Goal: Task Accomplishment & Management: Manage account settings

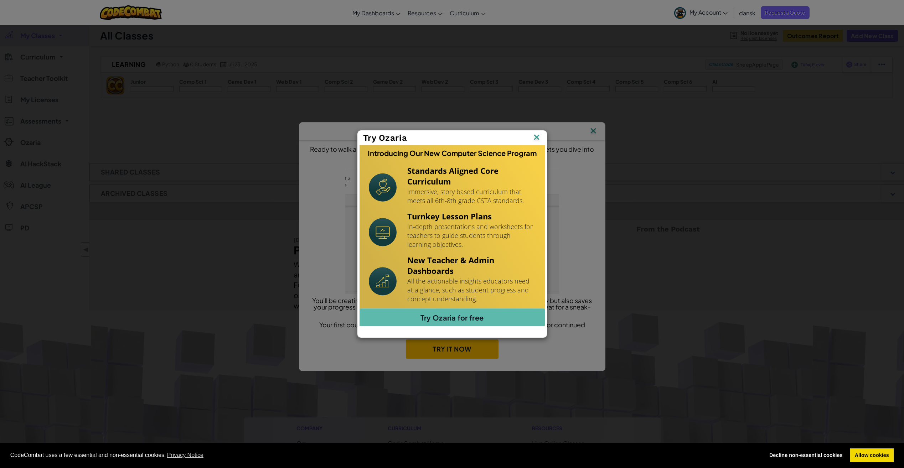
click at [536, 139] on img at bounding box center [536, 138] width 9 height 11
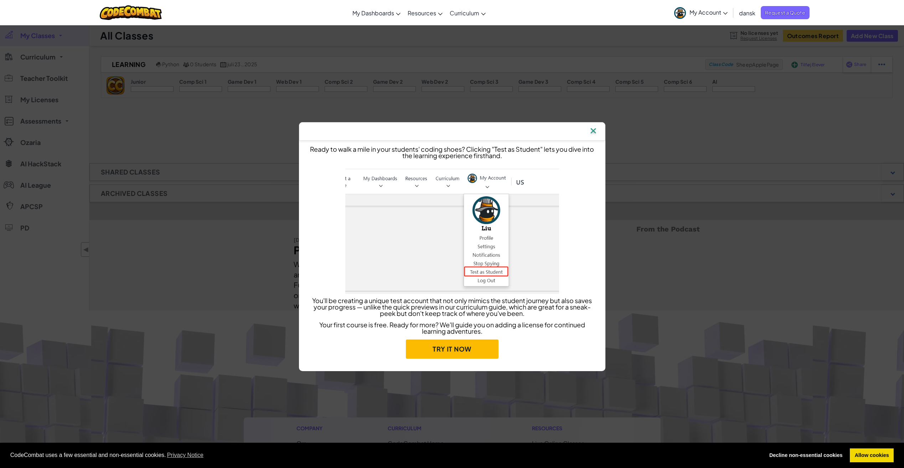
click at [591, 130] on img at bounding box center [592, 131] width 9 height 11
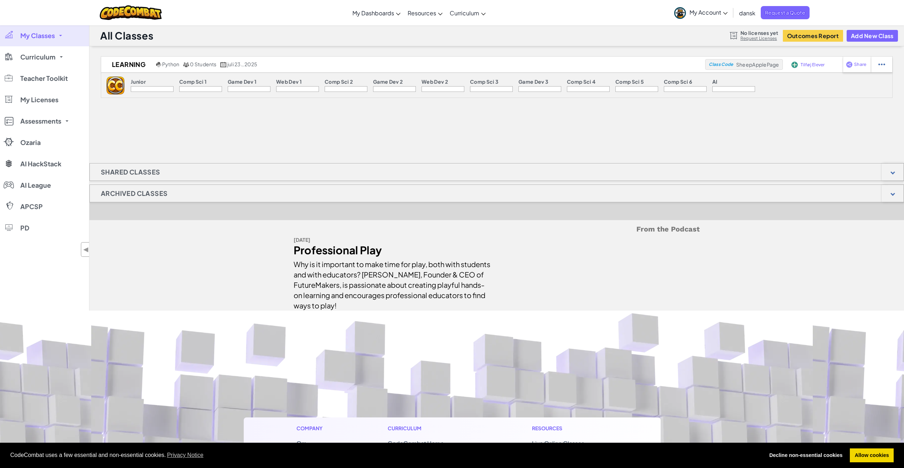
click at [49, 37] on span "My Classes" at bounding box center [37, 35] width 35 height 6
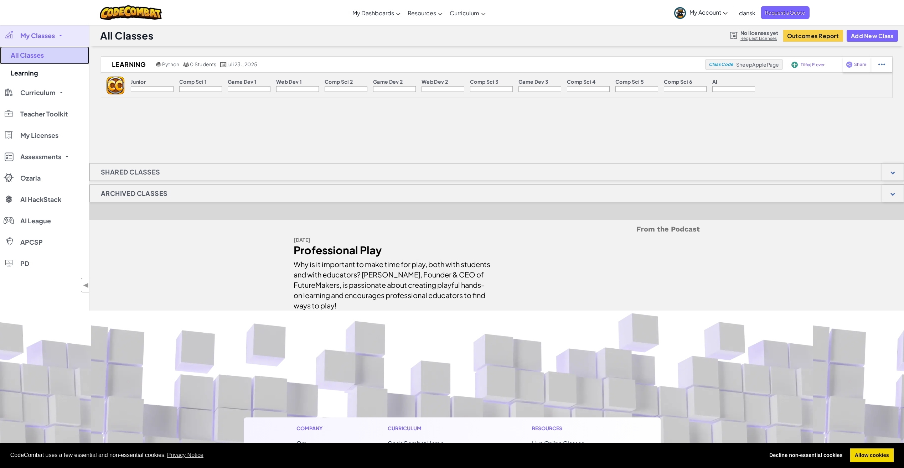
click at [41, 58] on link "All Classes" at bounding box center [44, 55] width 89 height 18
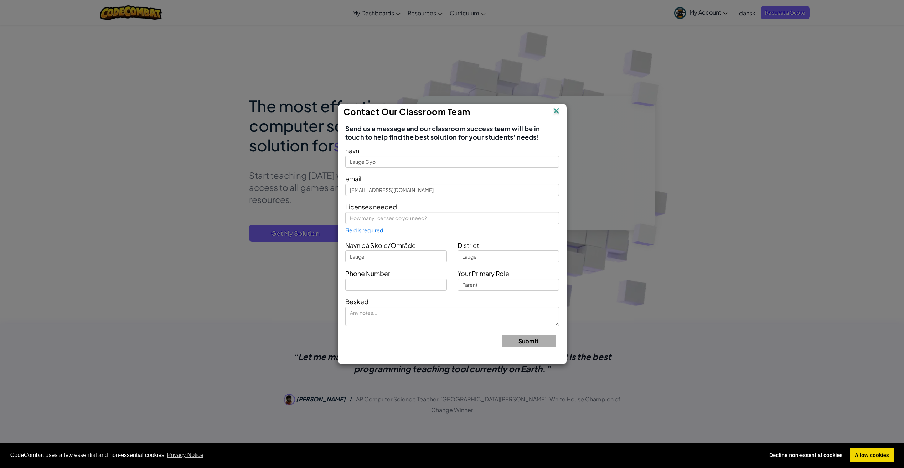
click at [559, 112] on img at bounding box center [555, 111] width 9 height 11
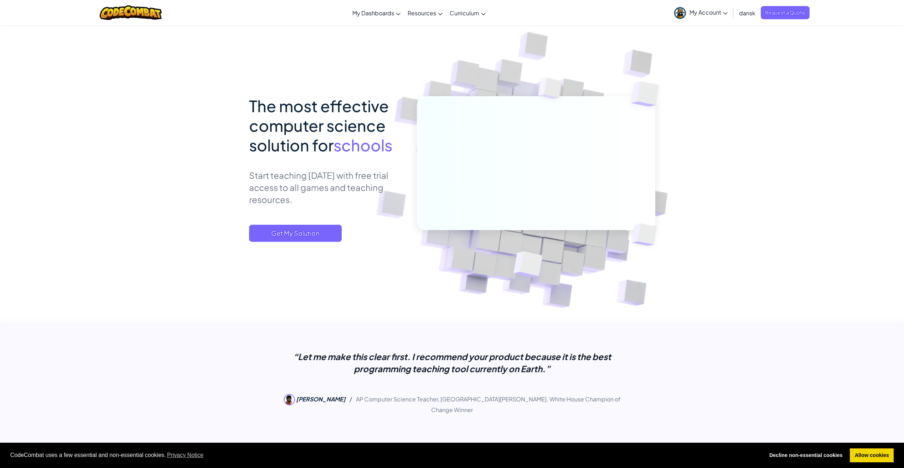
click at [706, 14] on span "My Account" at bounding box center [708, 12] width 38 height 7
click at [700, 121] on link "Log Ud" at bounding box center [699, 122] width 56 height 11
